Goal: Connect with others: Connect with others

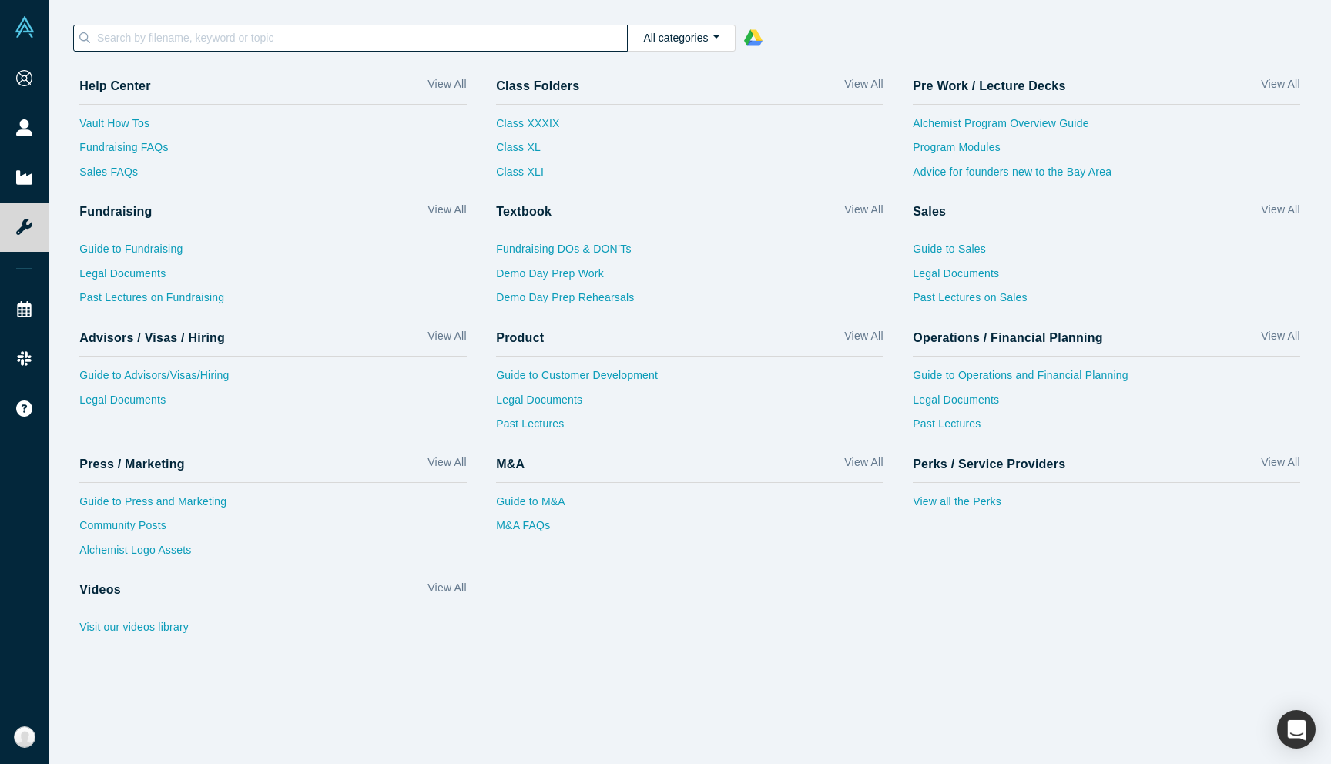
click at [240, 28] on input at bounding box center [361, 38] width 532 height 20
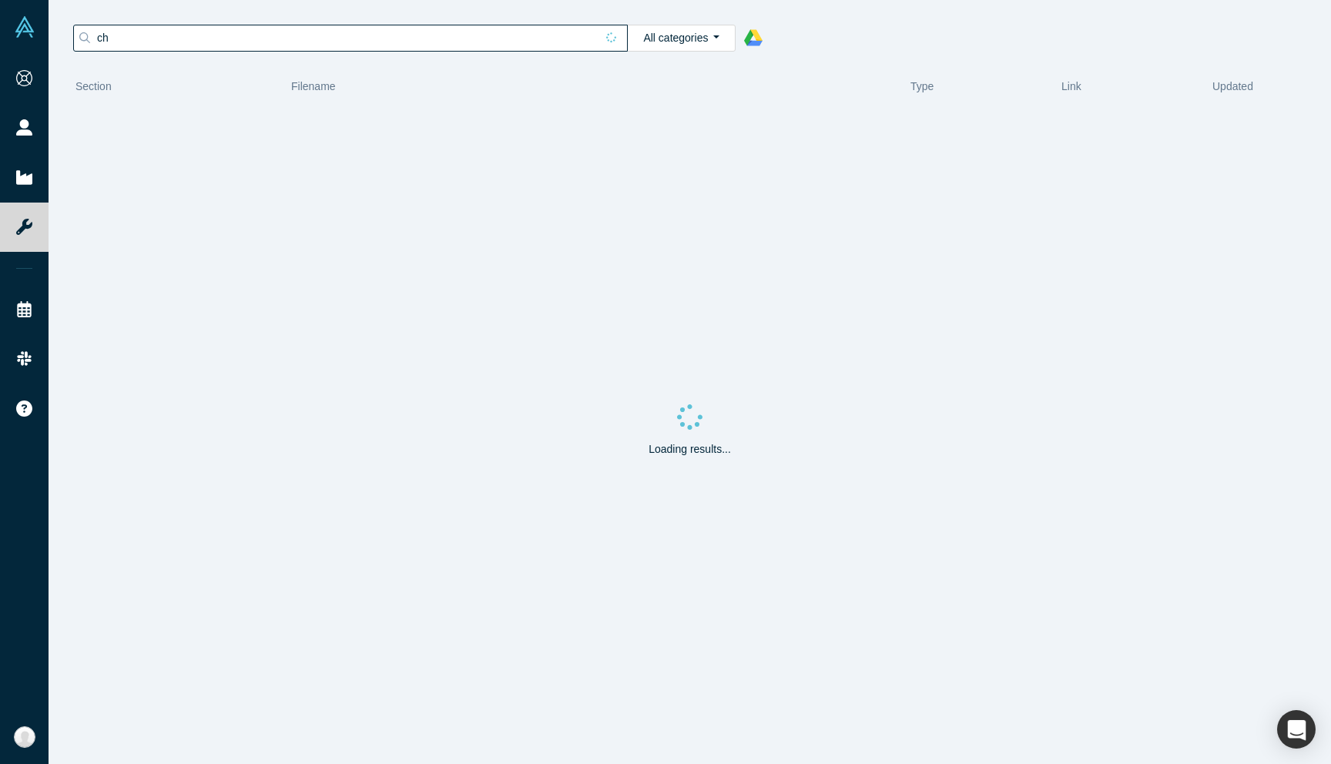
type input "c"
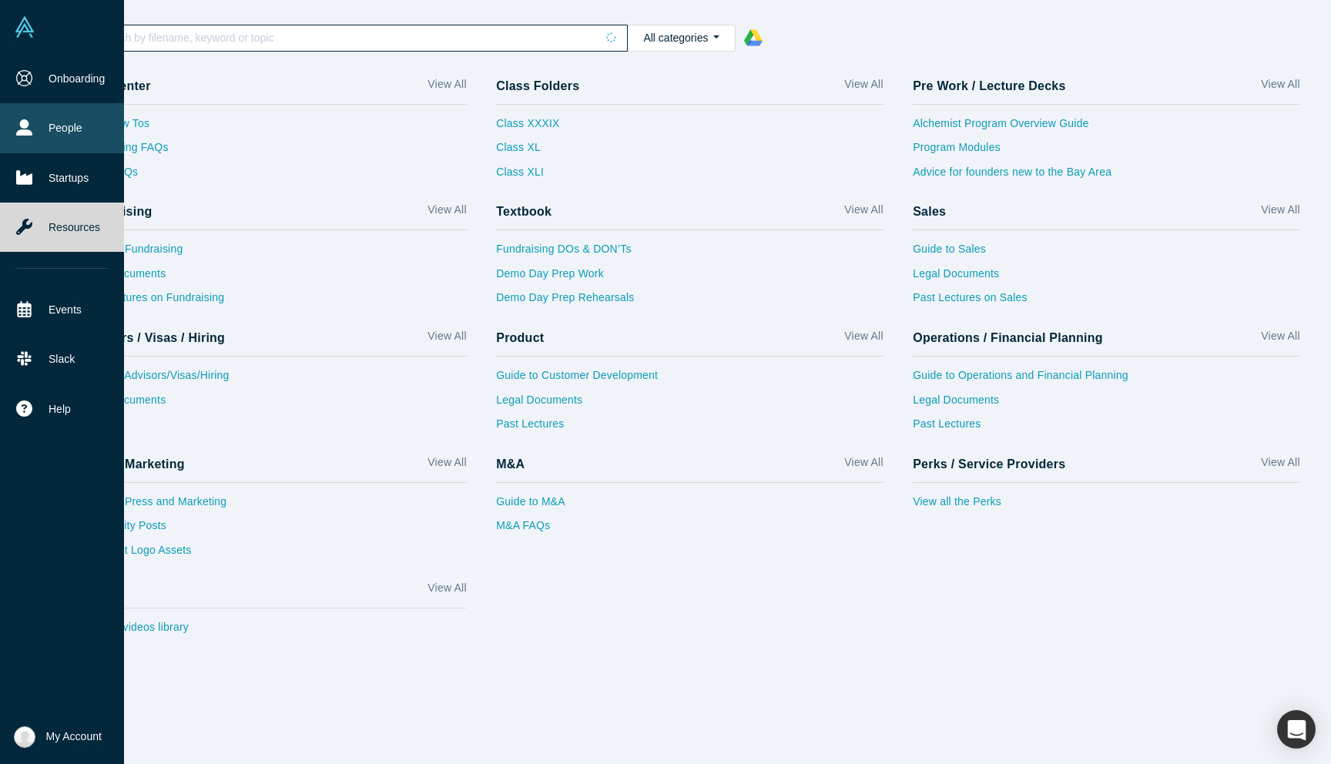
click at [47, 122] on link "People" at bounding box center [62, 127] width 124 height 49
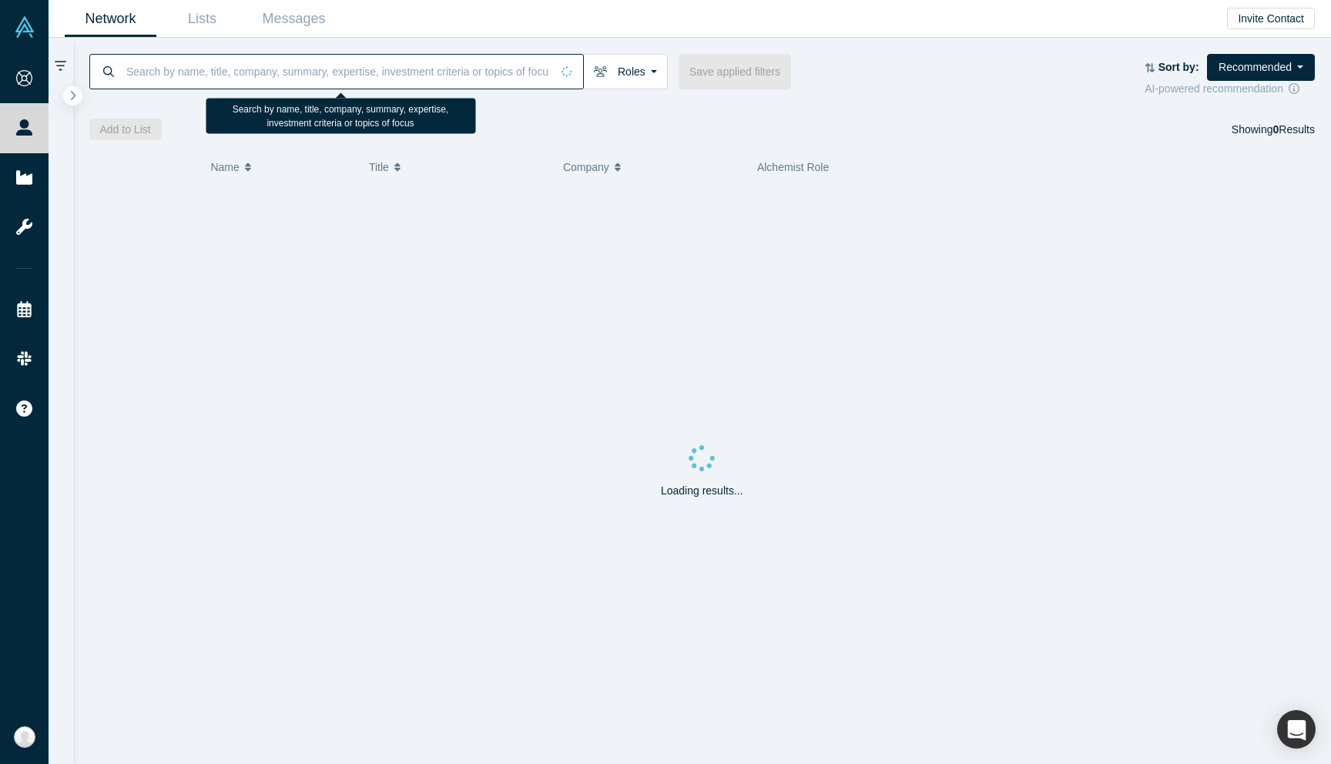
click at [220, 68] on input at bounding box center [338, 71] width 426 height 36
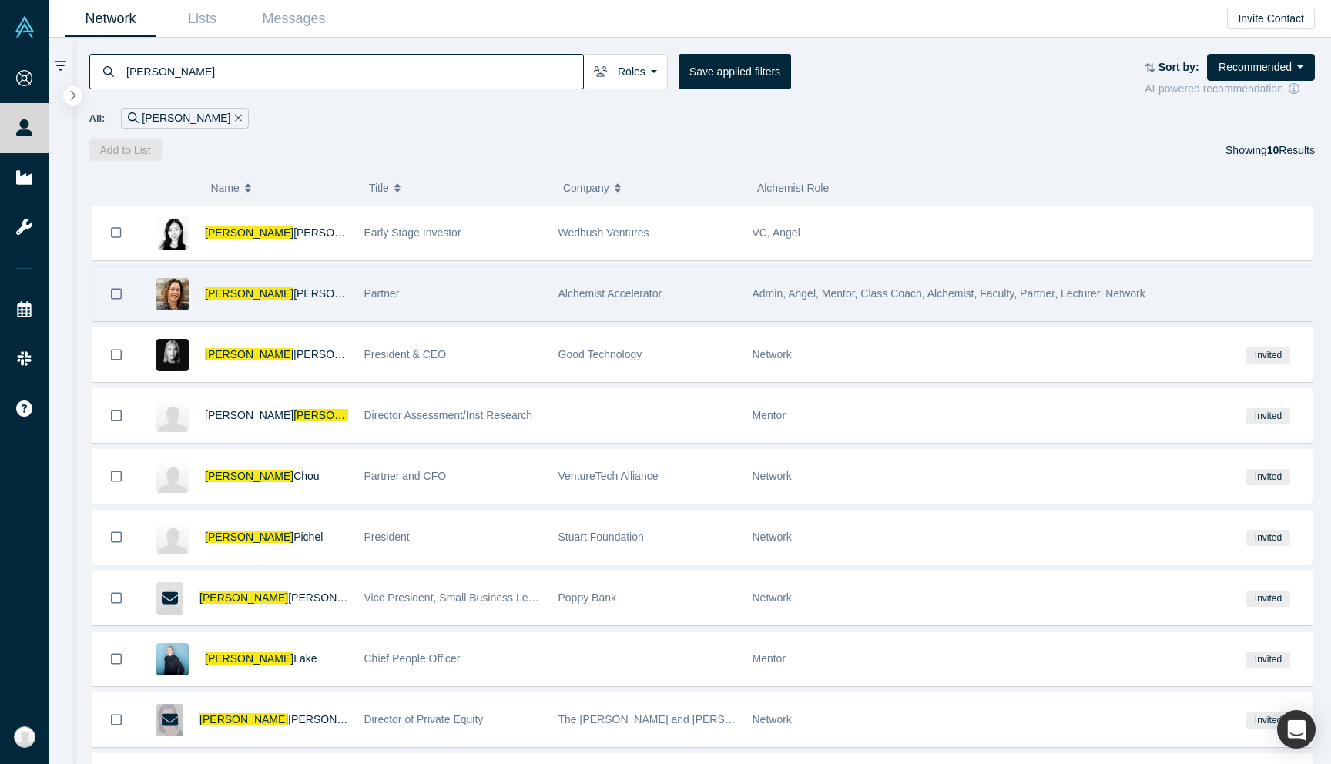
type input "[PERSON_NAME]"
click at [297, 298] on div "[PERSON_NAME]" at bounding box center [276, 293] width 143 height 53
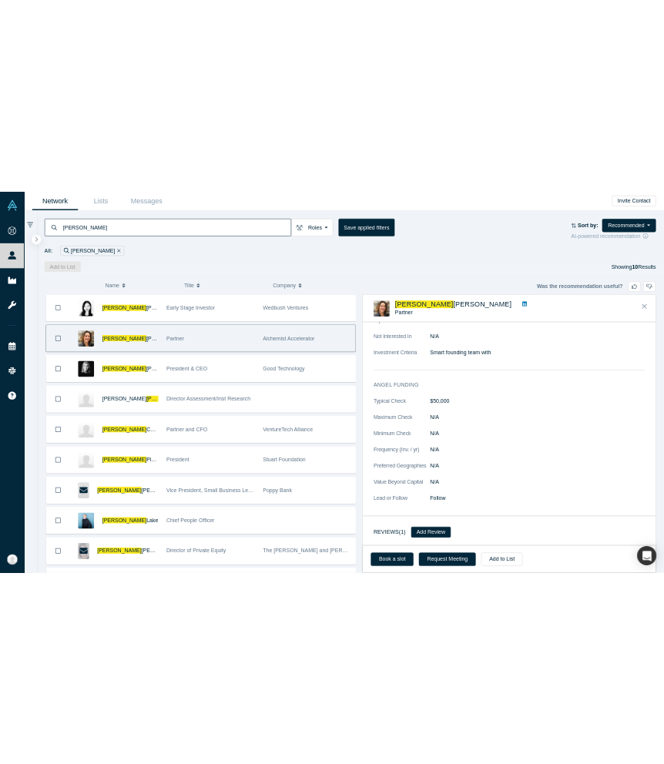
scroll to position [1117, 0]
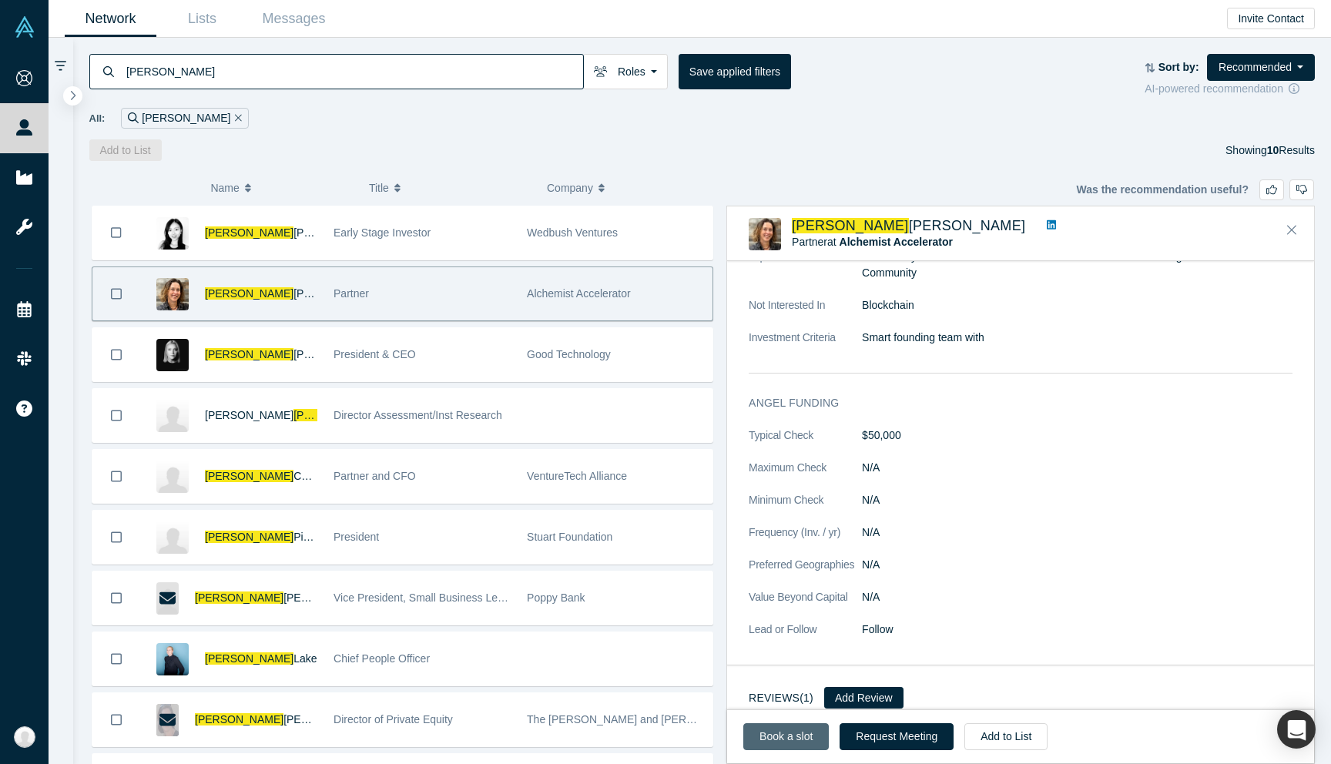
click at [787, 735] on link "Book a slot" at bounding box center [785, 736] width 85 height 27
